Goal: Task Accomplishment & Management: Manage account settings

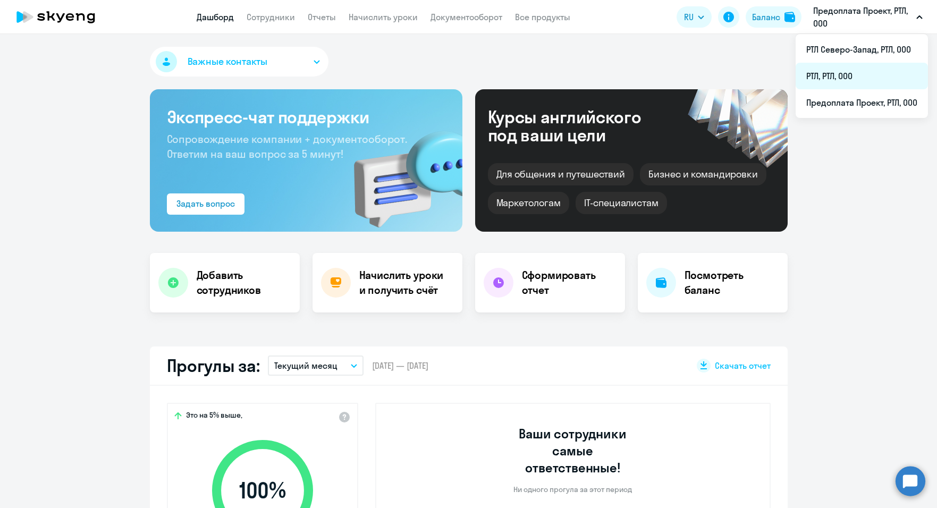
click at [827, 76] on li "РТЛ, РТЛ, ООО" at bounding box center [862, 76] width 132 height 27
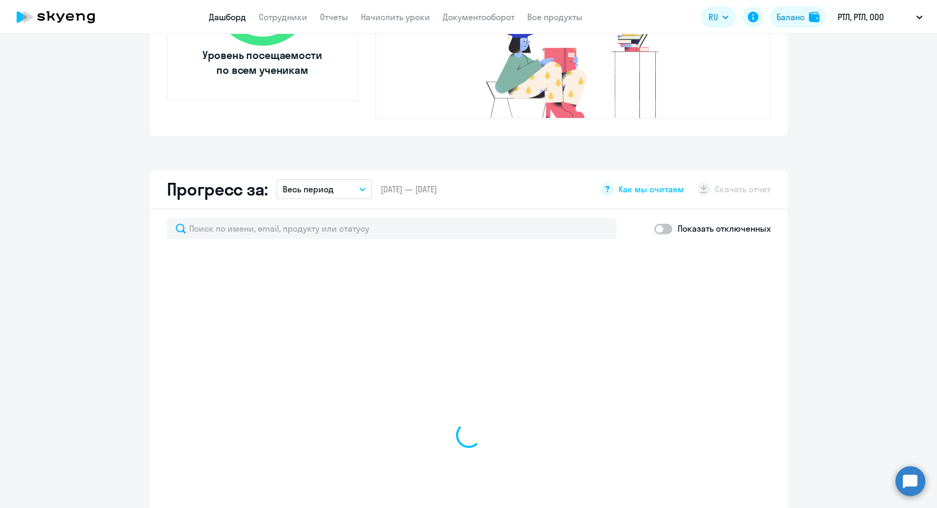
scroll to position [425, 0]
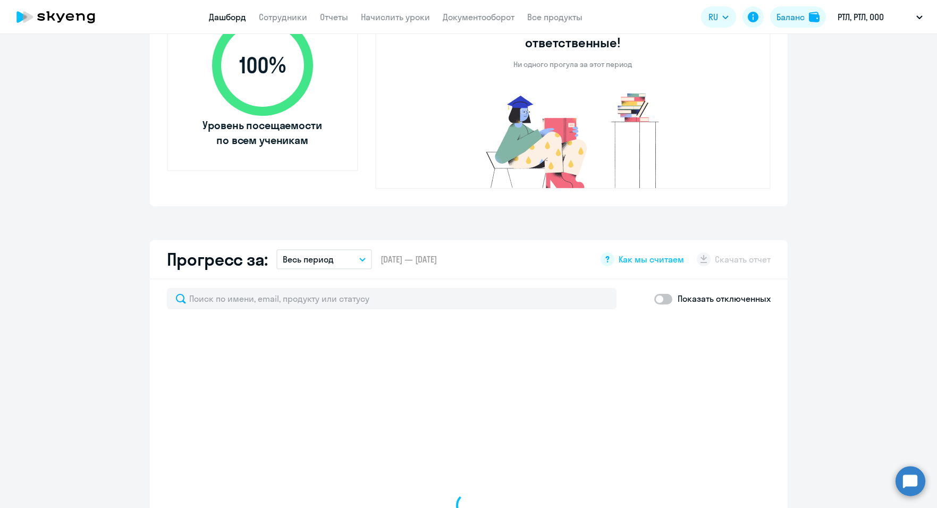
select select "30"
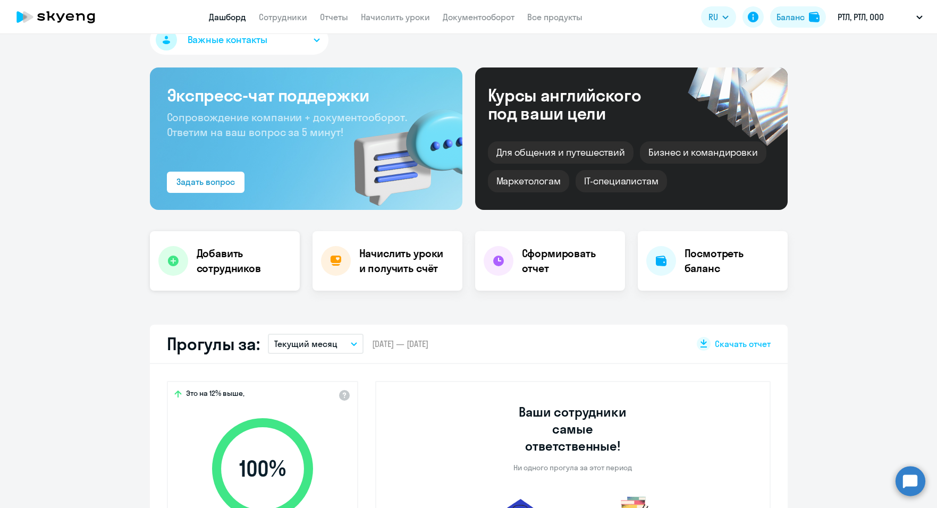
scroll to position [0, 0]
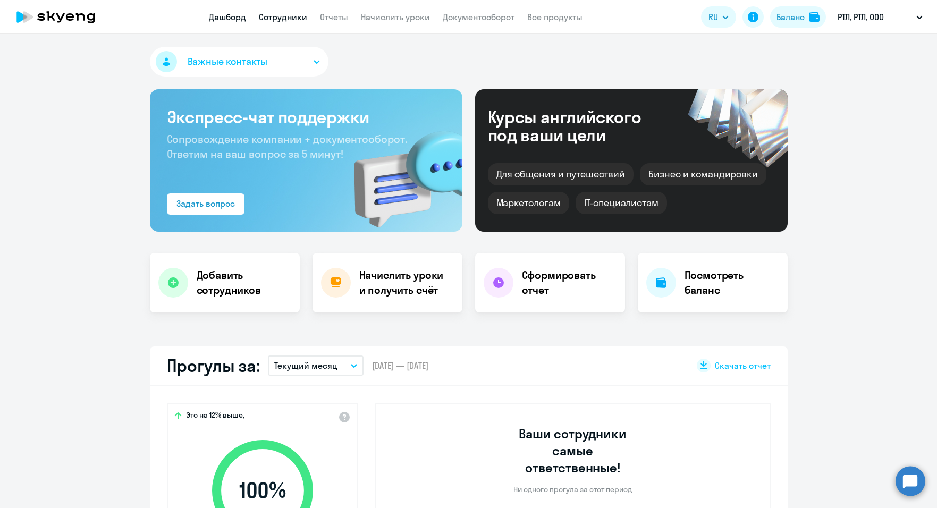
click at [279, 17] on link "Сотрудники" at bounding box center [283, 17] width 48 height 11
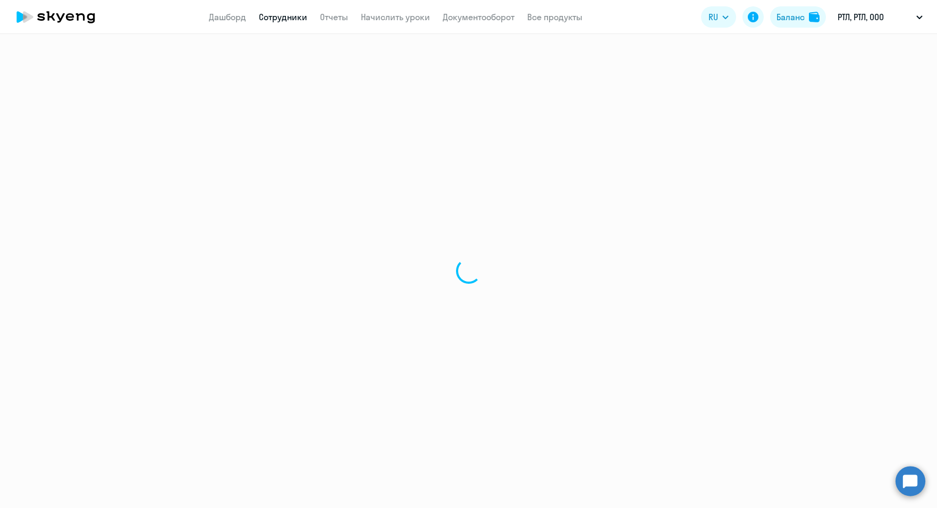
select select "30"
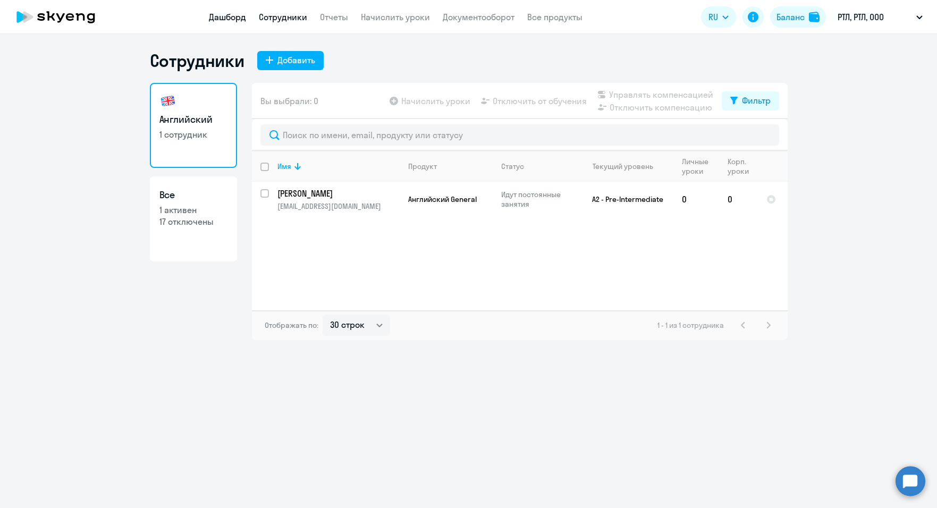
click at [222, 18] on link "Дашборд" at bounding box center [227, 17] width 37 height 11
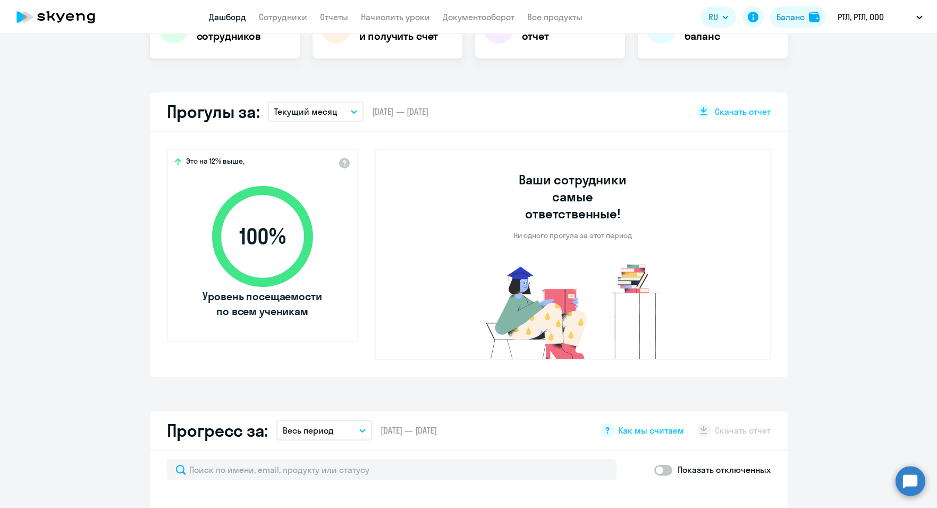
select select "30"
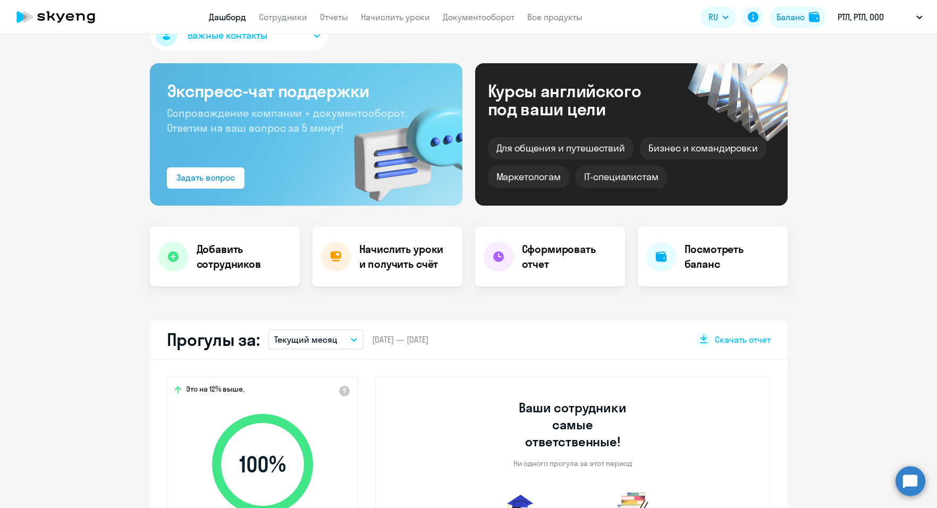
scroll to position [11, 0]
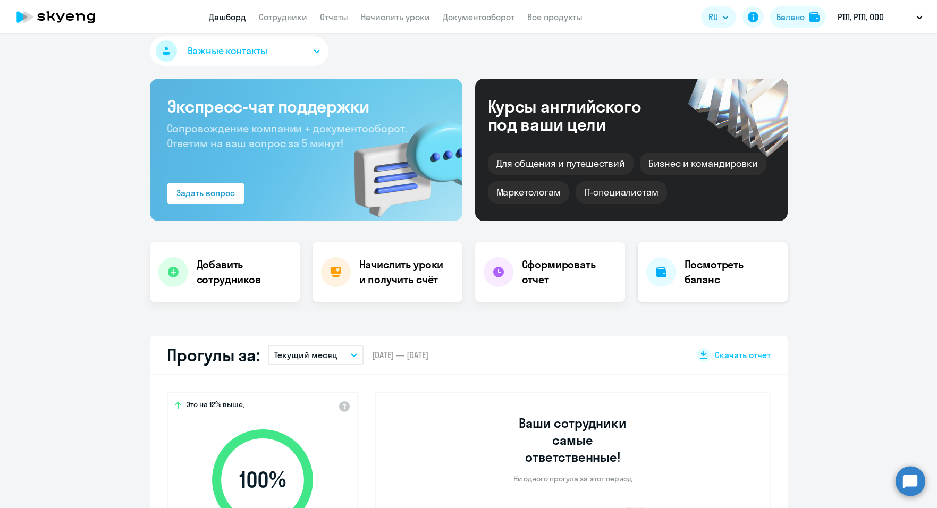
click at [687, 289] on div "Посмотреть баланс" at bounding box center [713, 272] width 150 height 60
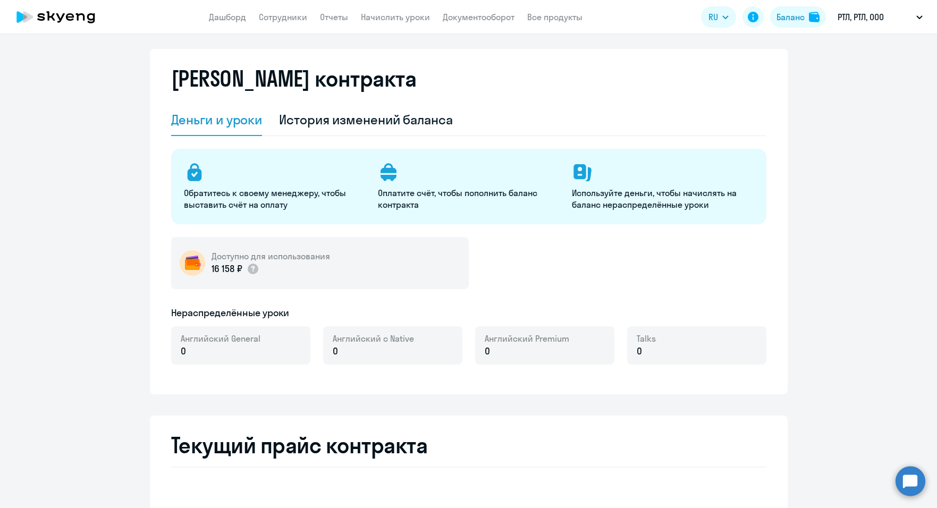
select select "english_adult_not_native_speaker"
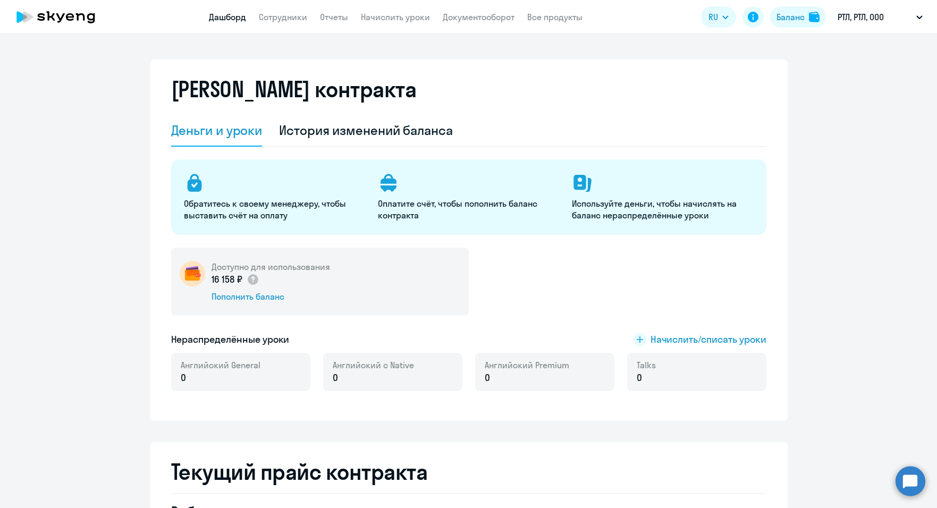
click at [225, 18] on link "Дашборд" at bounding box center [227, 17] width 37 height 11
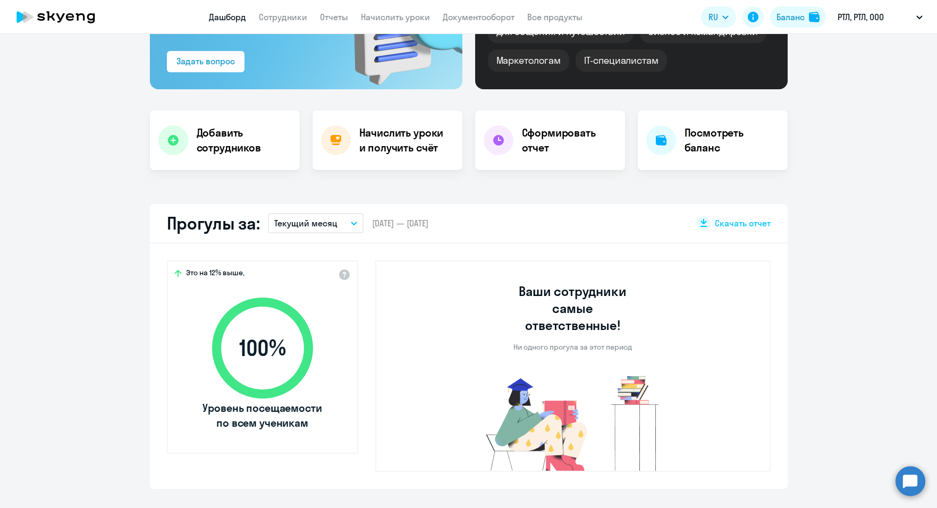
select select "30"
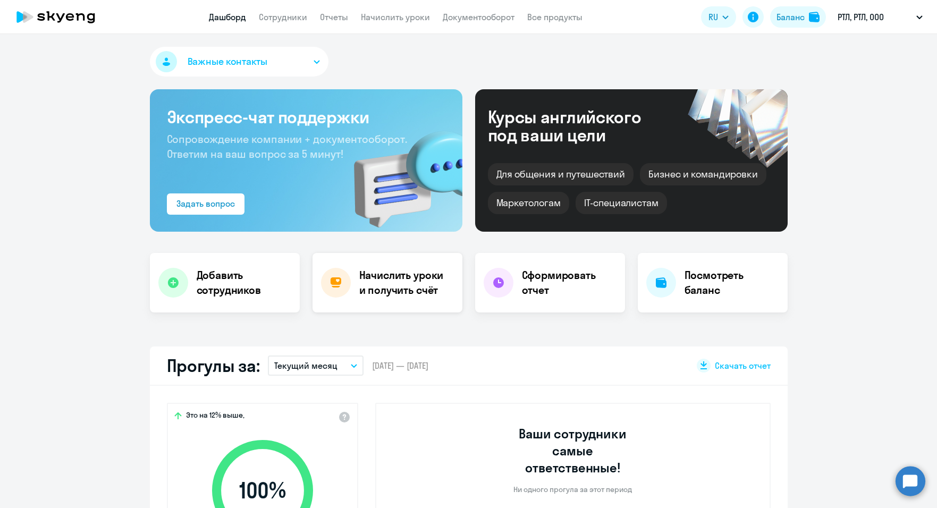
click at [352, 277] on div "Начислить уроки и получить счёт" at bounding box center [388, 283] width 150 height 60
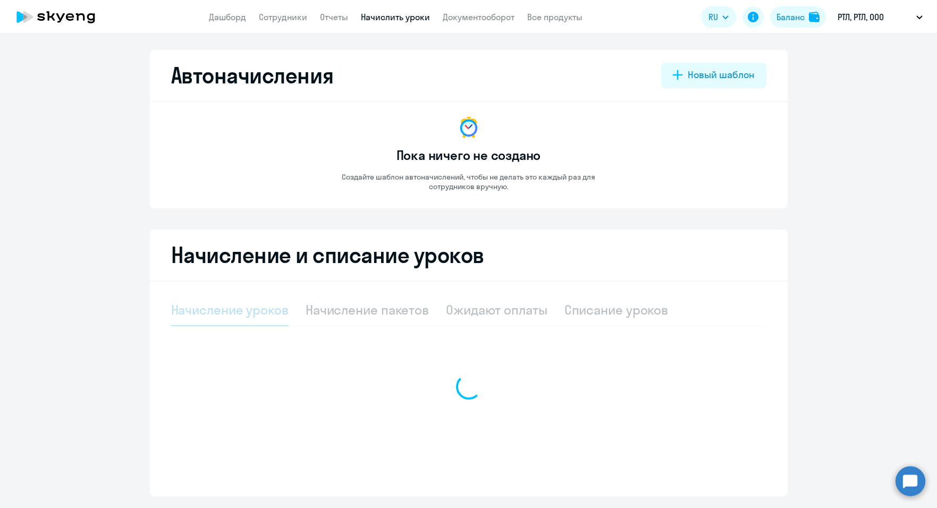
select select "10"
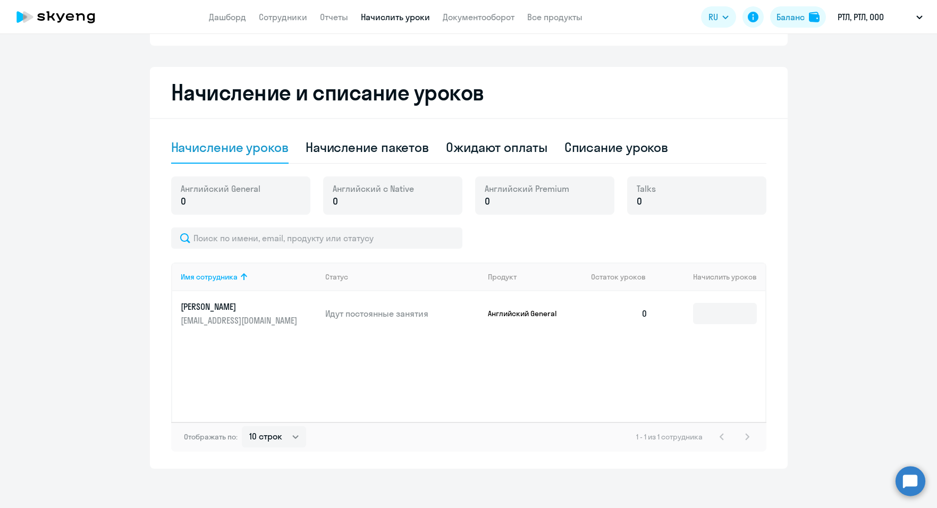
scroll to position [166, 0]
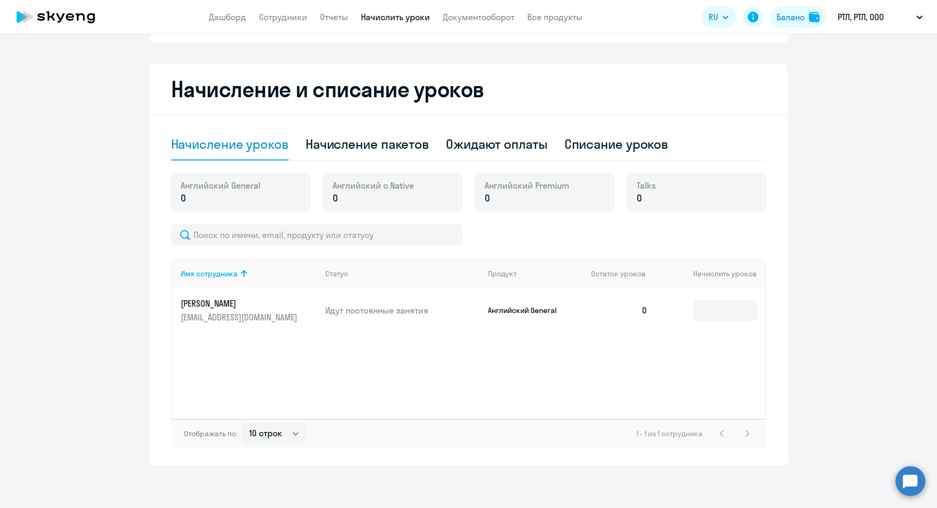
click at [640, 358] on div "Имя сотрудника Статус Продукт Остаток уроков Начислить уроков [PERSON_NAME] [EM…" at bounding box center [468, 338] width 595 height 159
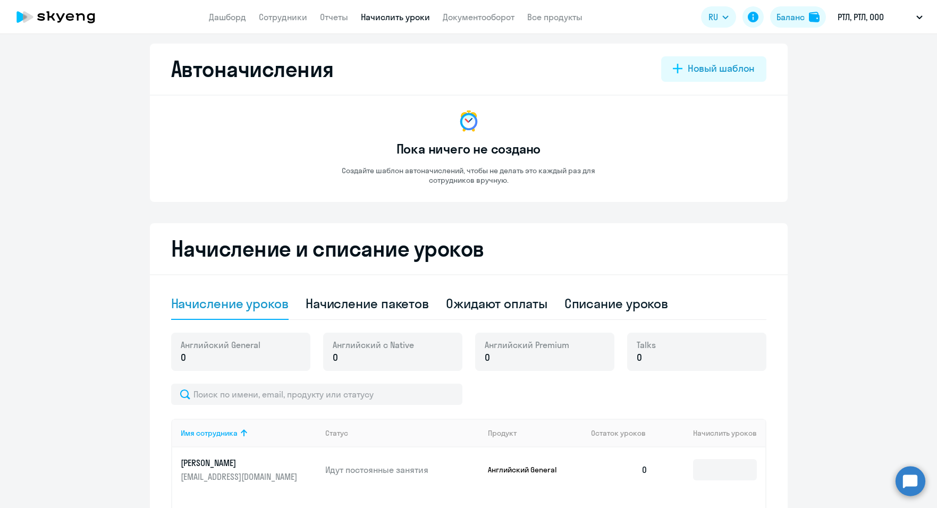
scroll to position [0, 0]
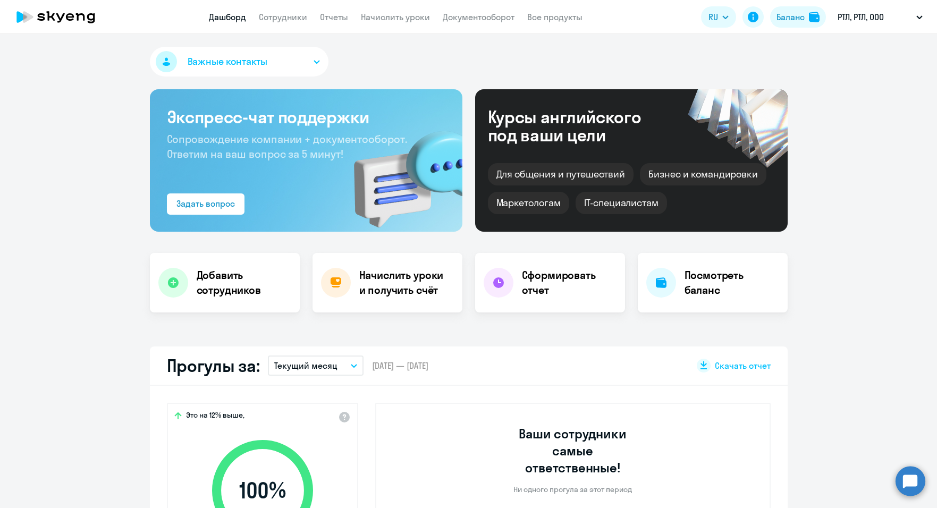
select select "30"
click at [428, 282] on h4 "Начислить уроки и получить счёт" at bounding box center [405, 283] width 92 height 30
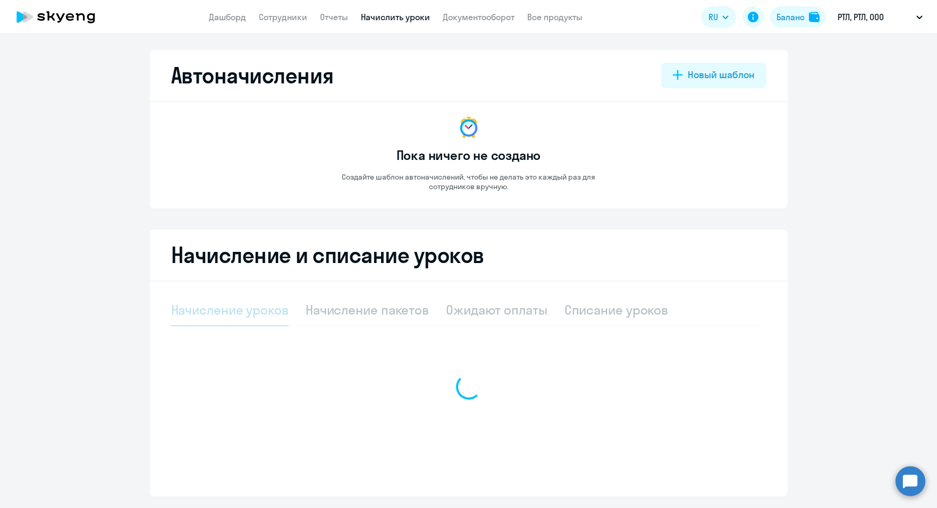
select select "10"
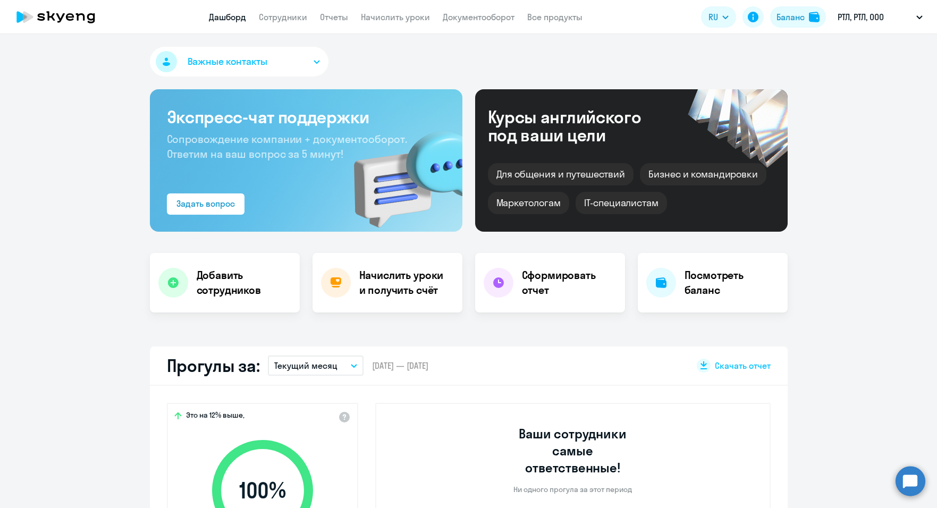
select select "30"
click at [698, 288] on h4 "Посмотреть баланс" at bounding box center [732, 283] width 95 height 30
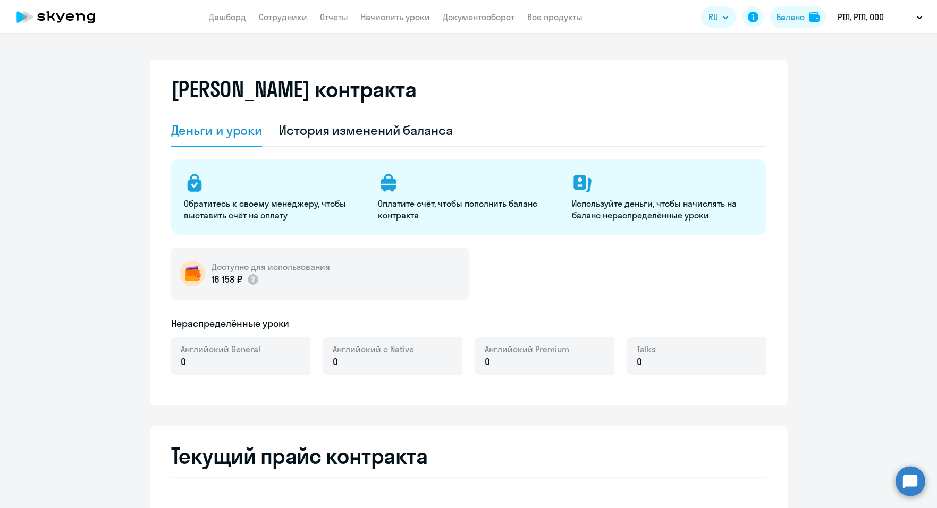
select select "english_adult_not_native_speaker"
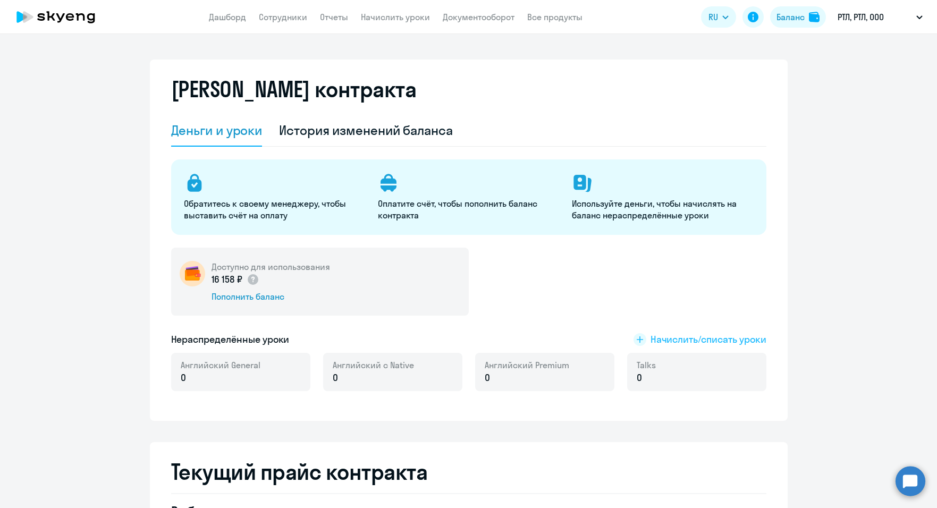
click at [676, 340] on span "Начислить/списать уроки" at bounding box center [709, 340] width 116 height 14
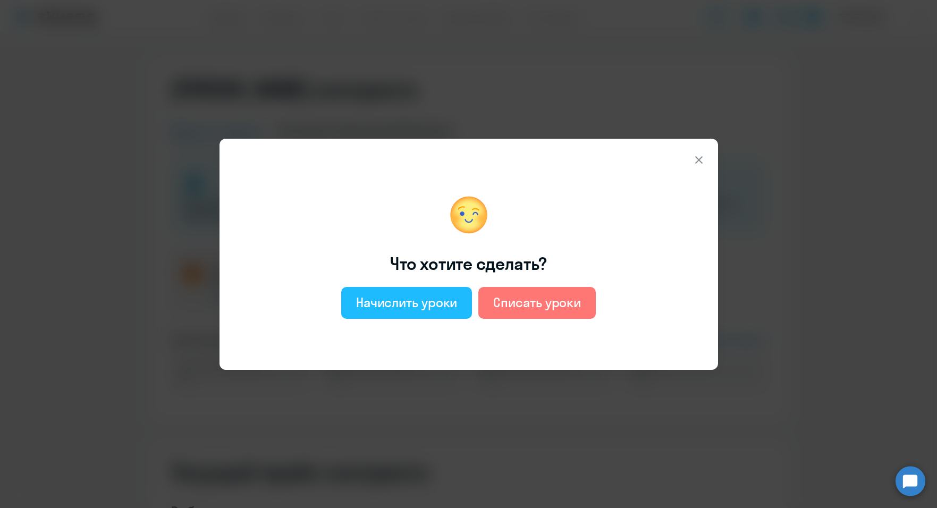
click at [416, 305] on div "Начислить уроки" at bounding box center [407, 302] width 102 height 17
select select "english_adult_not_native_speaker"
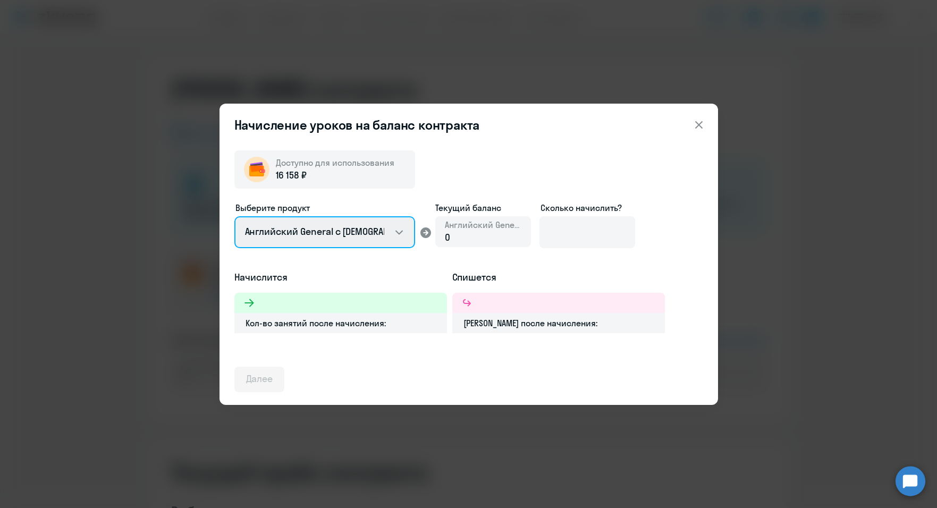
click at [398, 233] on select "Английский General с [DEMOGRAPHIC_DATA] преподавателем Английский General с [DE…" at bounding box center [324, 232] width 181 height 32
click at [687, 274] on div "Начислится Кол-во занятий после начисления: Спишется Баланс после начисления:" at bounding box center [468, 302] width 469 height 63
click at [700, 123] on icon at bounding box center [698, 124] width 7 height 7
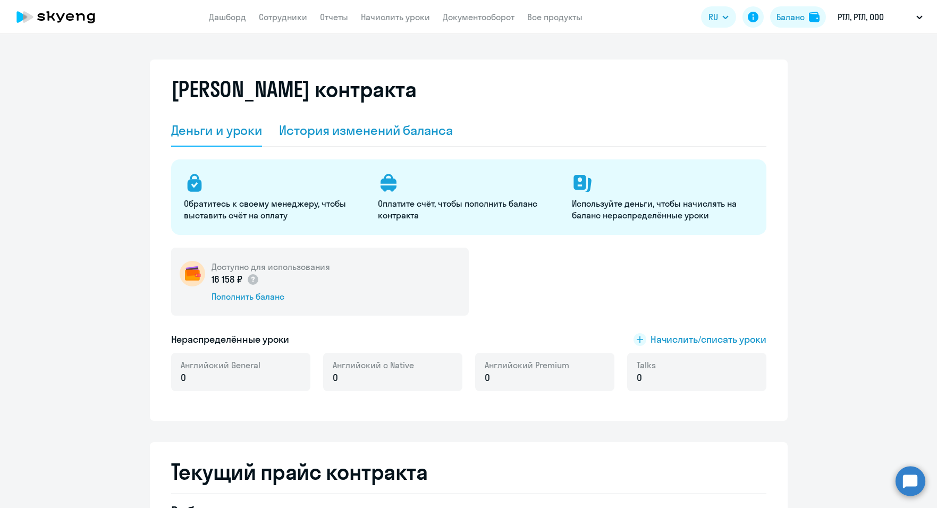
click at [361, 132] on div "История изменений баланса" at bounding box center [366, 130] width 174 height 17
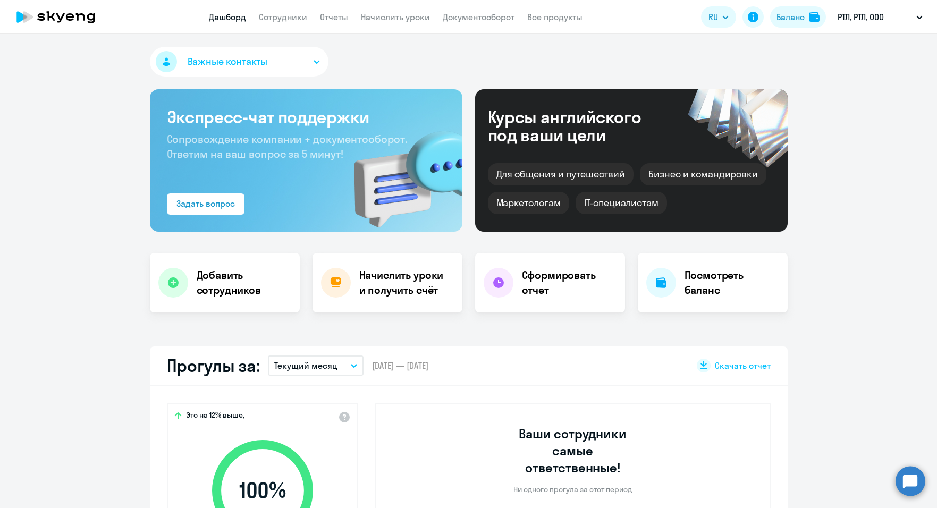
select select "30"
click at [392, 293] on h4 "Начислить уроки и получить счёт" at bounding box center [405, 283] width 92 height 30
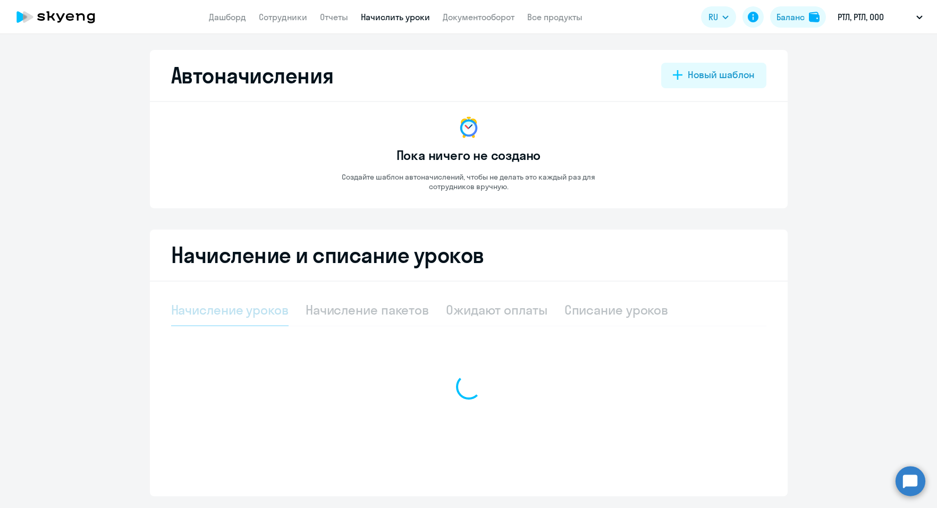
select select "10"
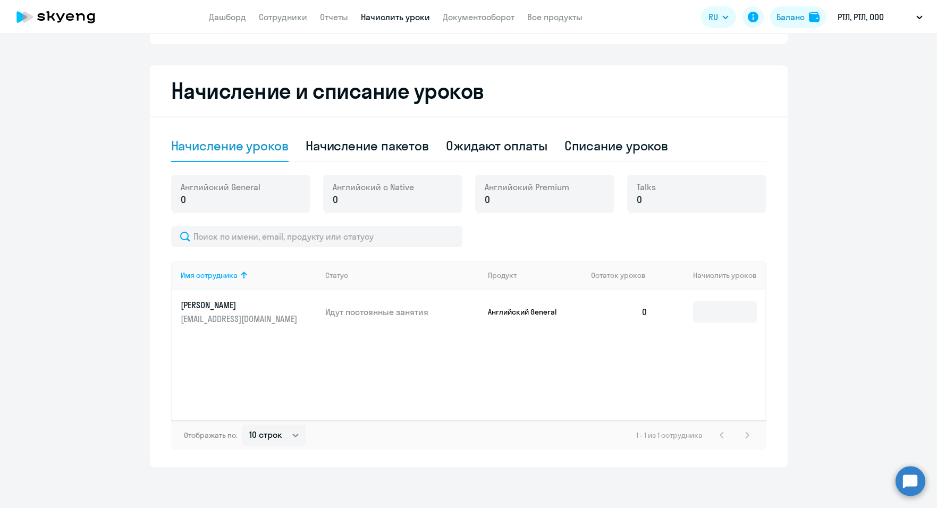
scroll to position [166, 0]
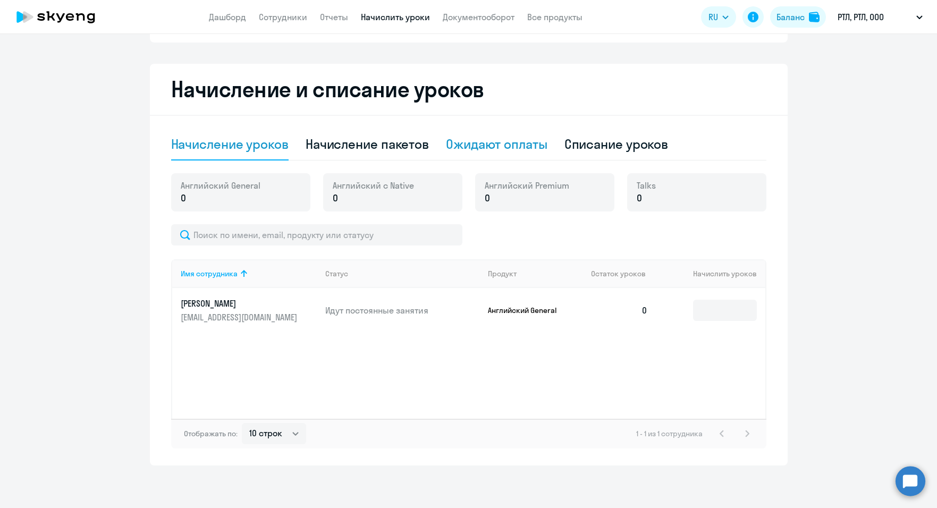
click at [507, 147] on div "Ожидают оплаты" at bounding box center [497, 144] width 102 height 17
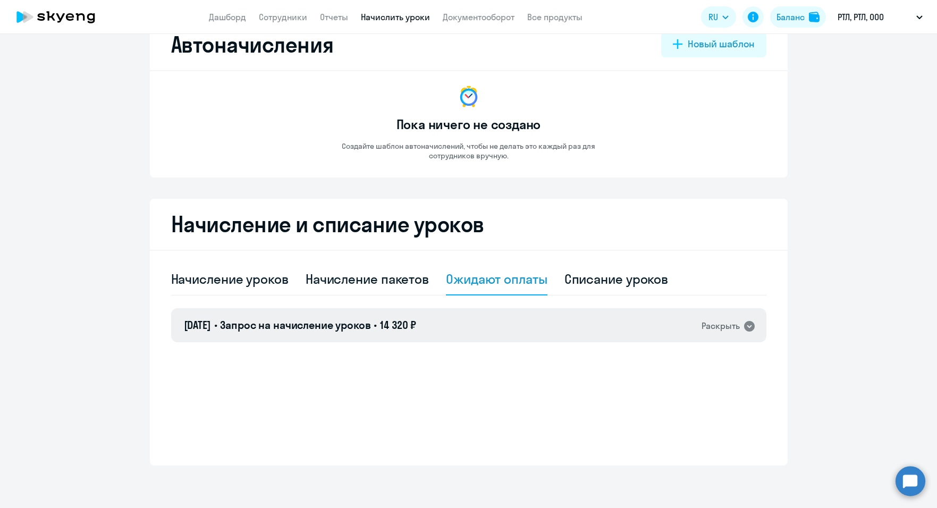
click at [745, 326] on icon at bounding box center [749, 326] width 11 height 11
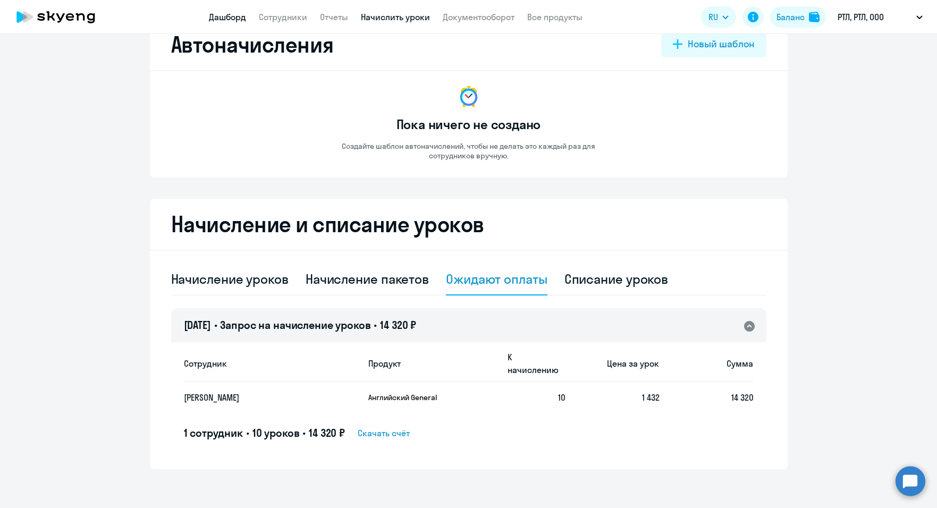
click at [226, 18] on link "Дашборд" at bounding box center [227, 17] width 37 height 11
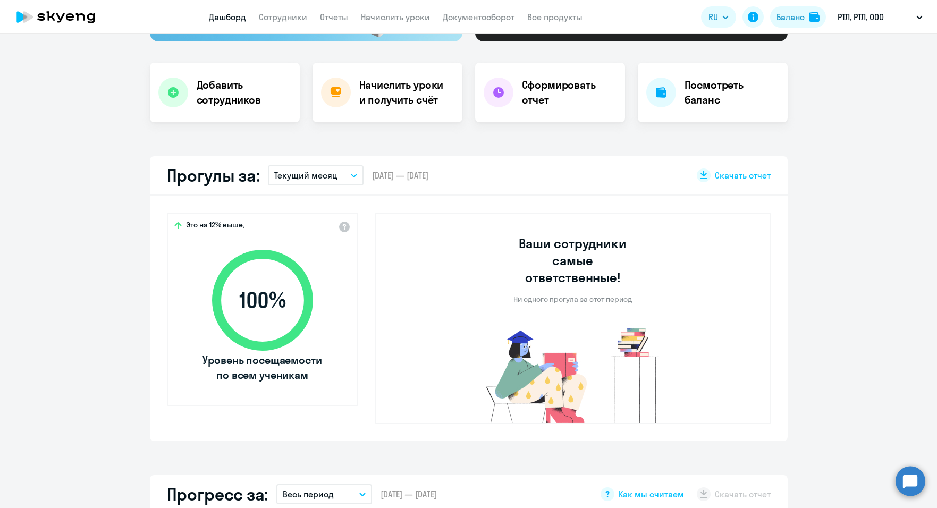
select select "30"
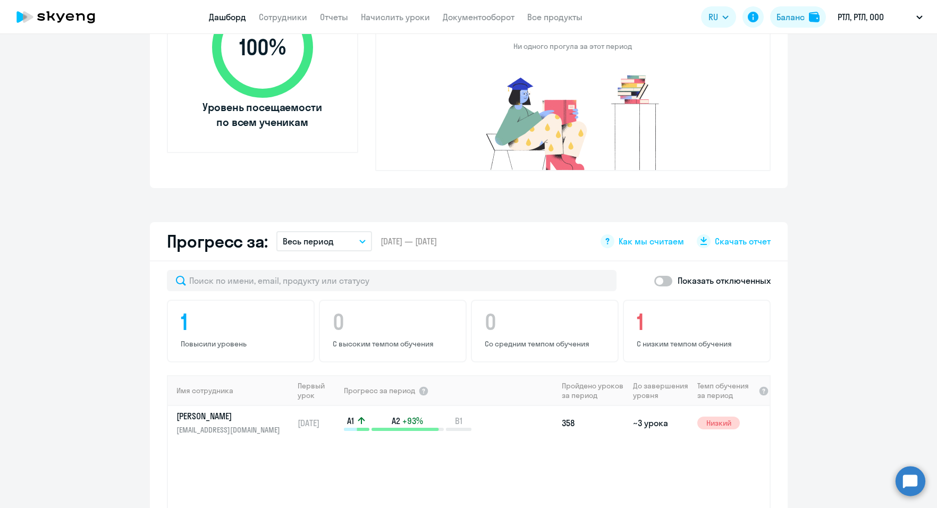
scroll to position [456, 0]
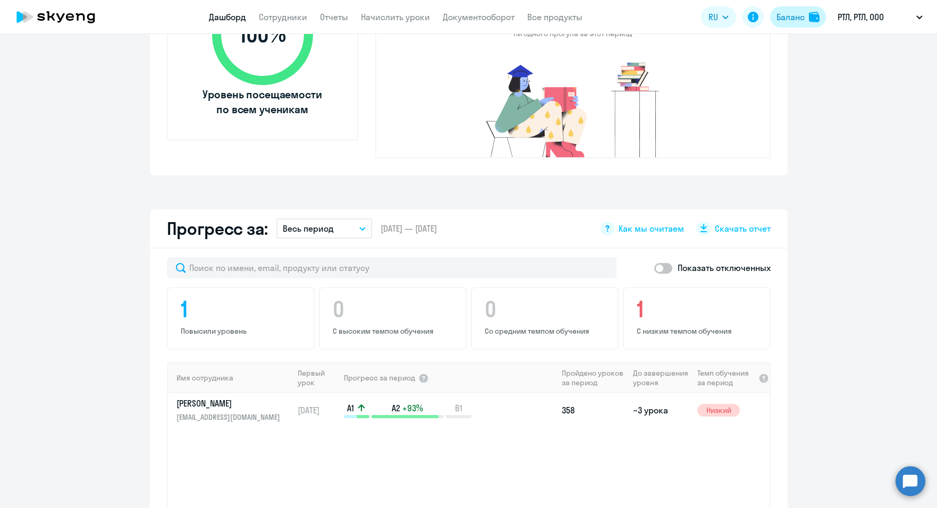
click at [777, 13] on div "Баланс" at bounding box center [791, 17] width 28 height 13
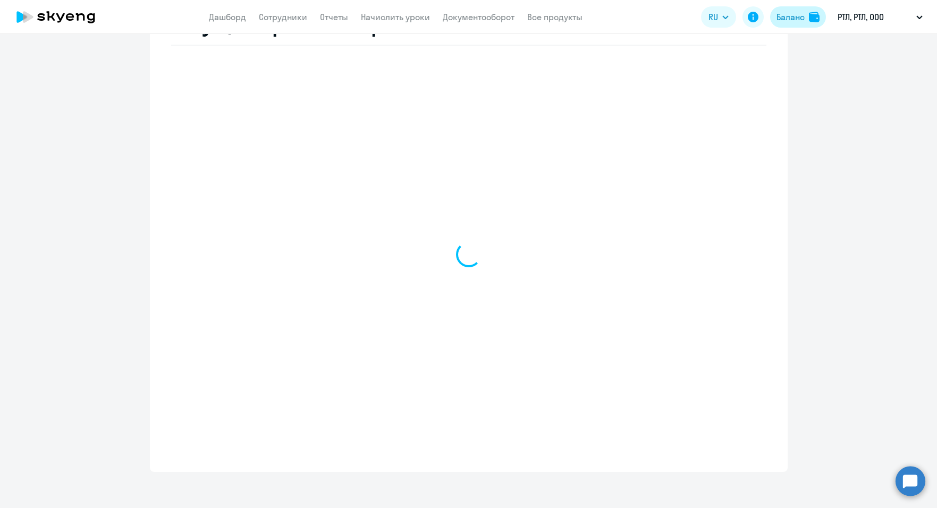
scroll to position [449, 0]
select select "english_adult_not_native_speaker"
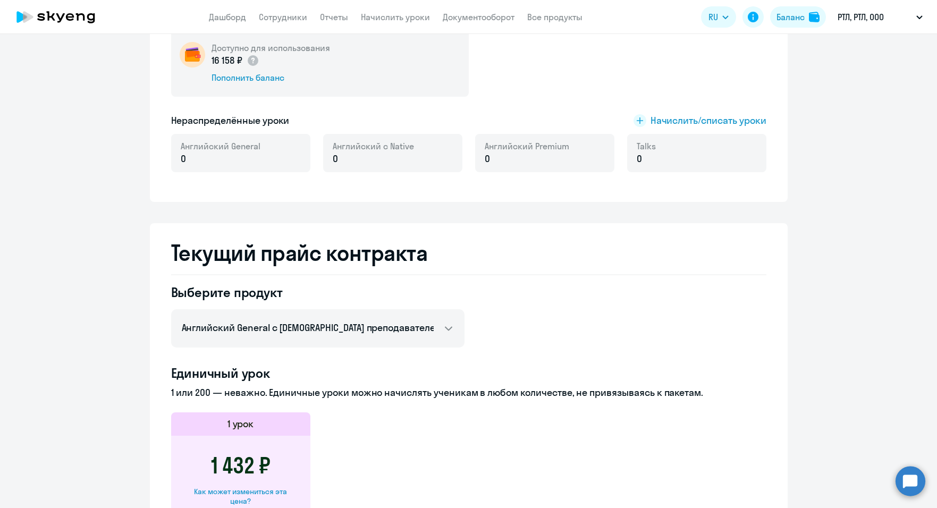
scroll to position [0, 0]
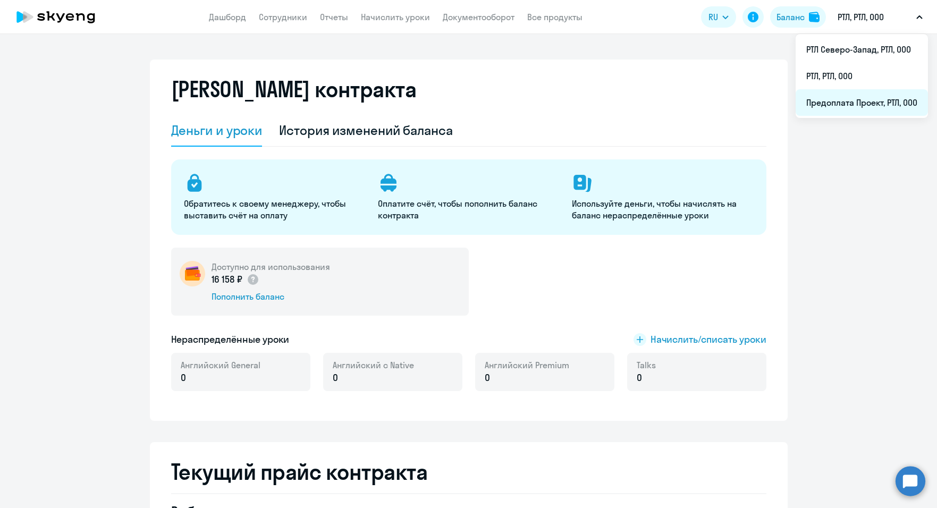
click at [856, 104] on li "Предоплата Проект, РТЛ, ООО" at bounding box center [862, 102] width 132 height 27
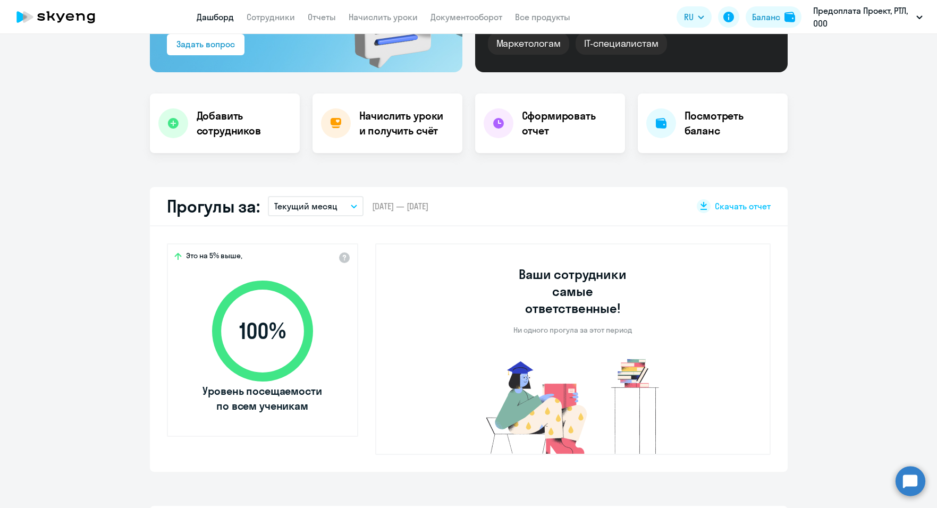
select select "30"
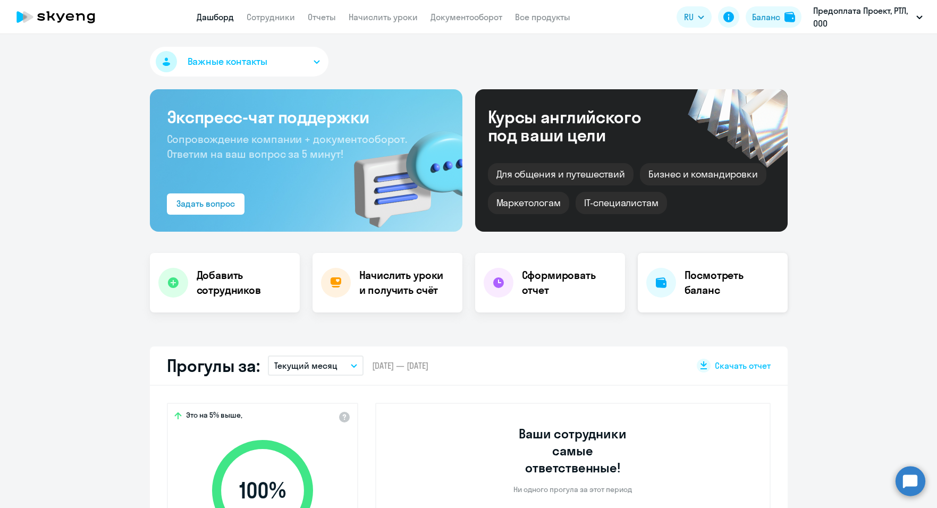
click at [716, 273] on h4 "Посмотреть баланс" at bounding box center [732, 283] width 95 height 30
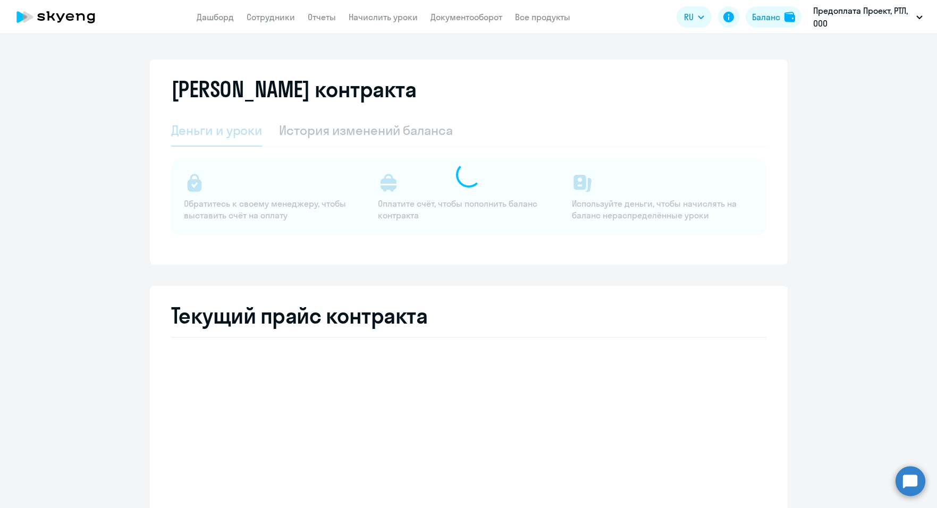
select select "english_adult_not_native_speaker"
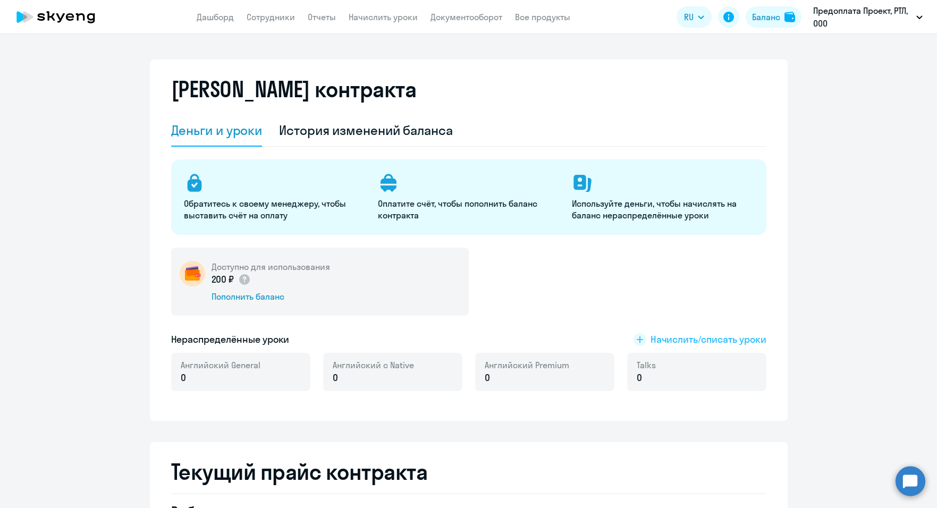
click at [720, 340] on span "Начислить/списать уроки" at bounding box center [709, 340] width 116 height 14
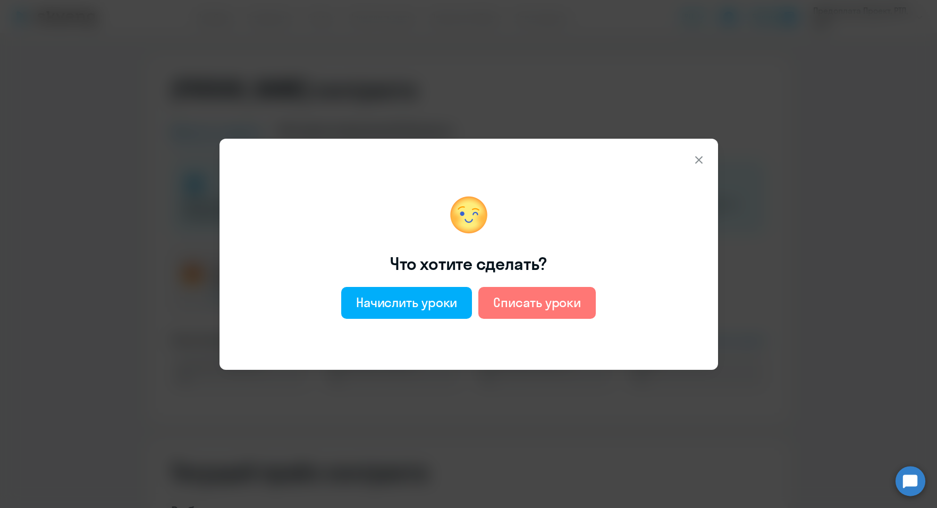
click at [701, 161] on icon at bounding box center [699, 160] width 13 height 13
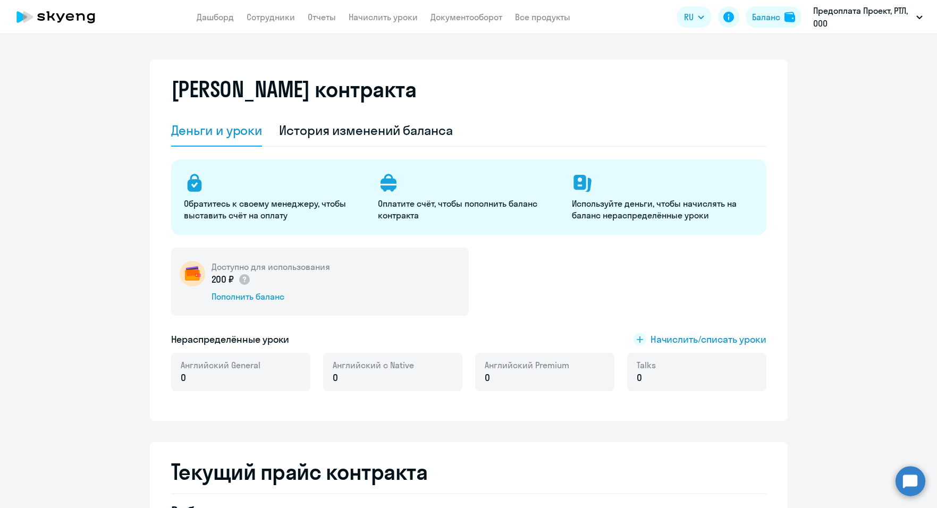
click at [454, 17] on link "Документооборот" at bounding box center [467, 17] width 72 height 11
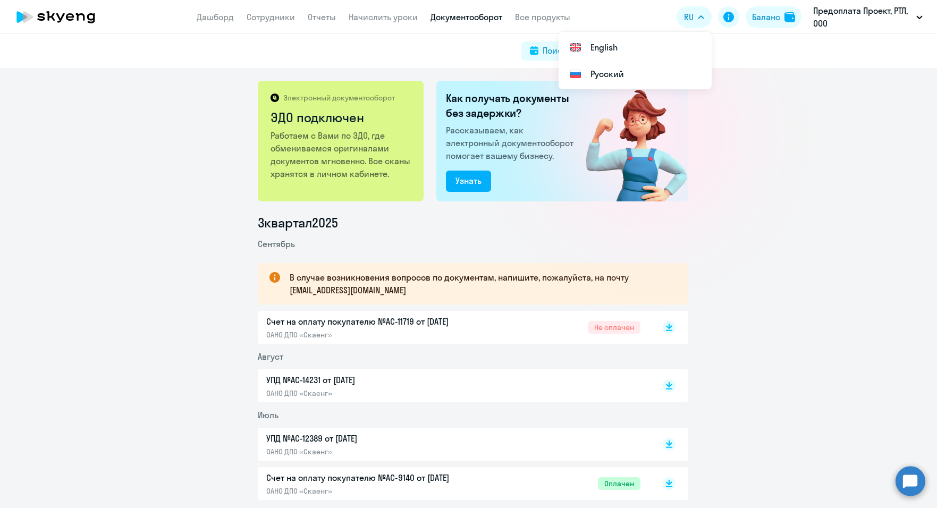
click at [401, 325] on p "Счет на оплату покупателю №AC-11719 от [DATE]" at bounding box center [377, 321] width 223 height 13
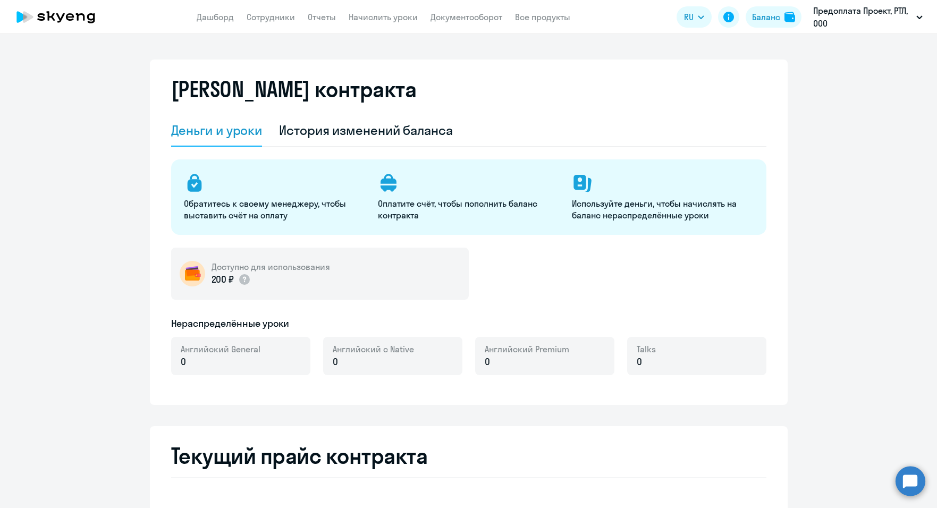
select select "english_adult_not_native_speaker"
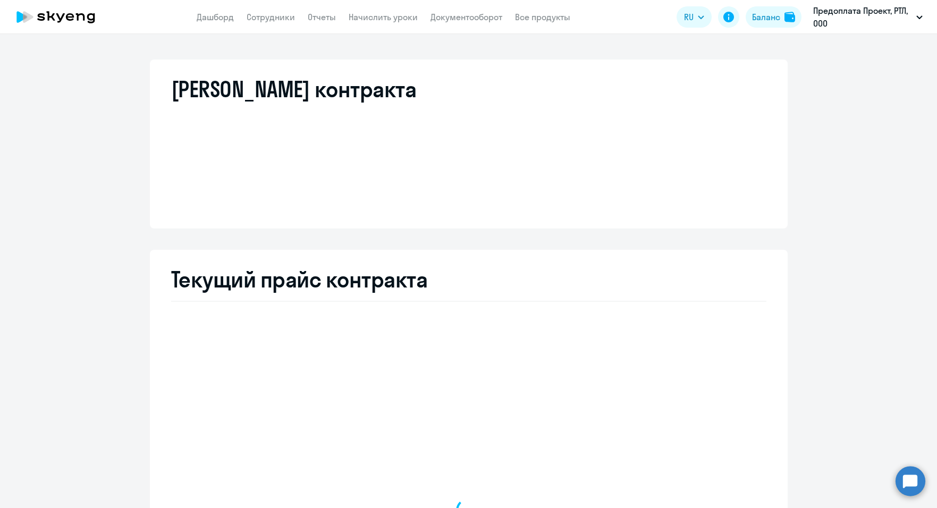
select select "english_adult_not_native_speaker"
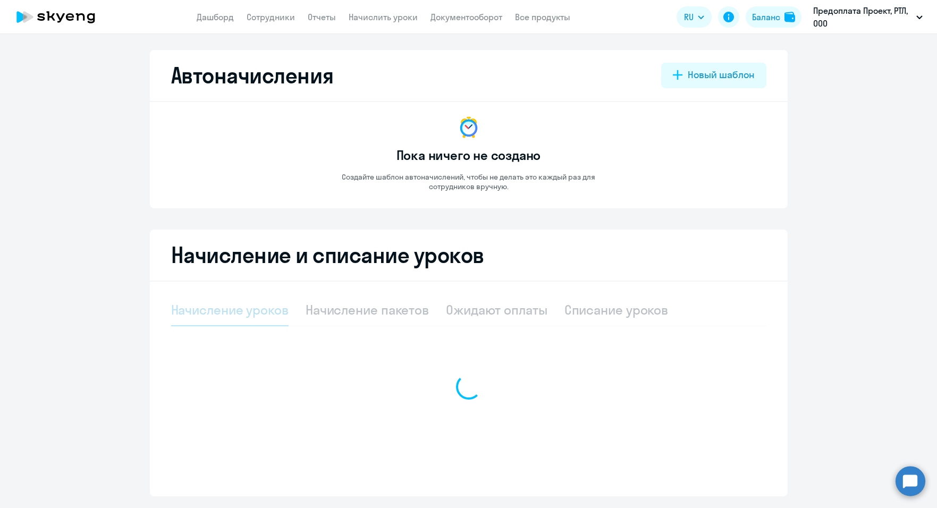
select select "10"
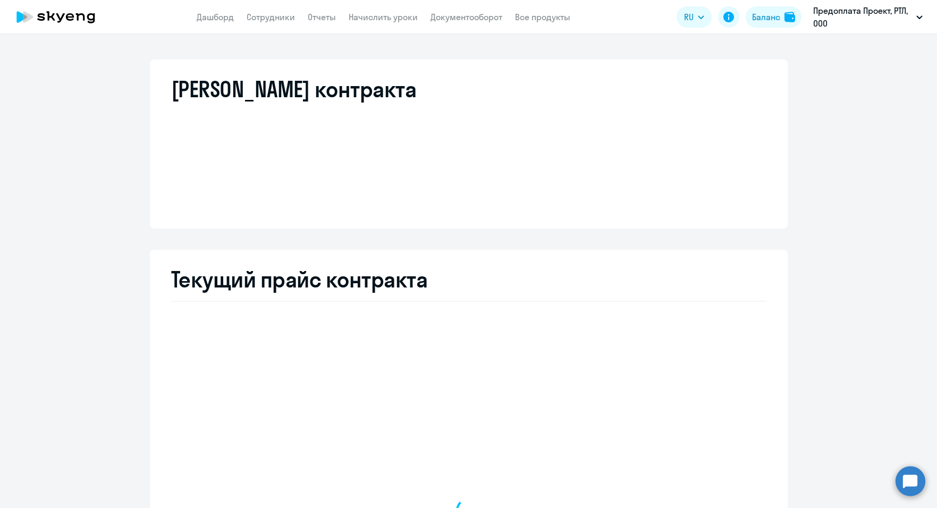
select select "english_adult_not_native_speaker"
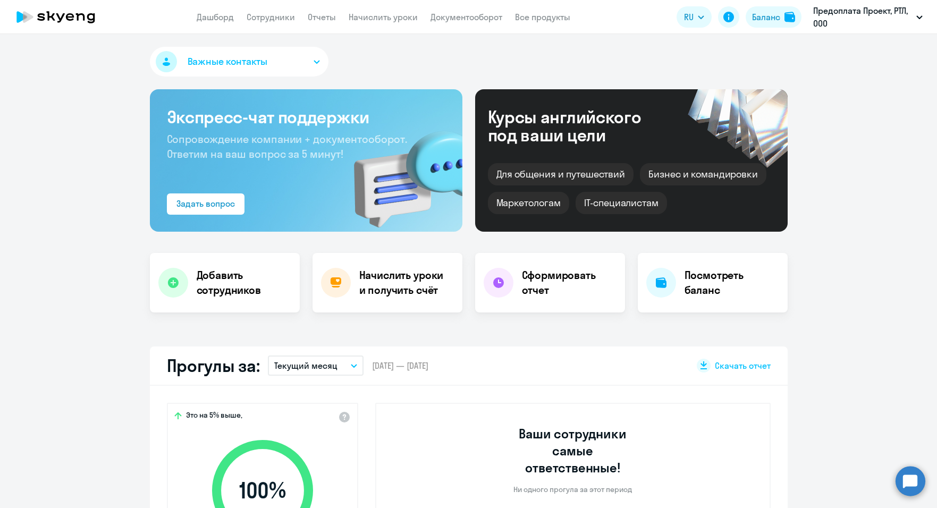
select select "30"
